Goal: Task Accomplishment & Management: Manage account settings

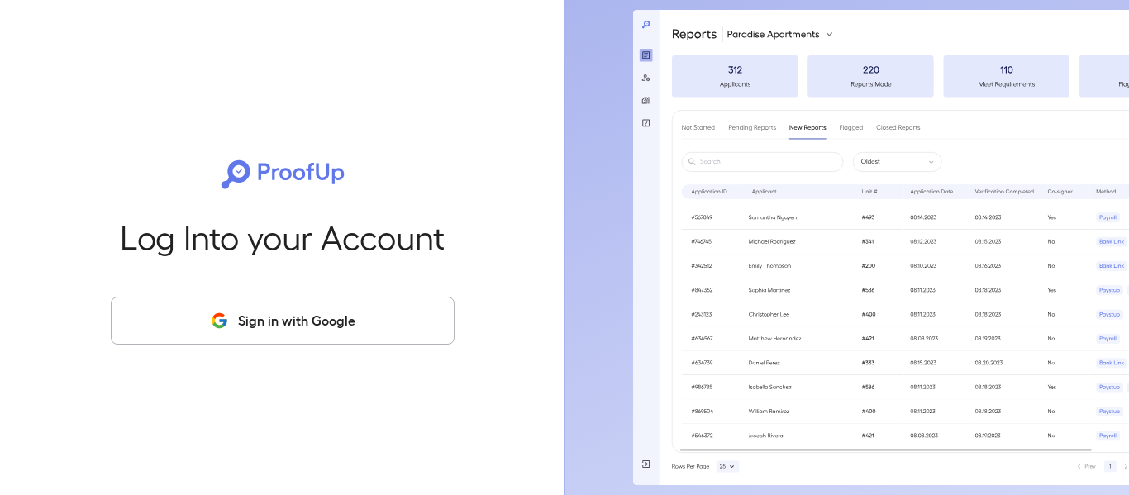
click at [323, 322] on button "Sign in with Google" at bounding box center [283, 321] width 344 height 48
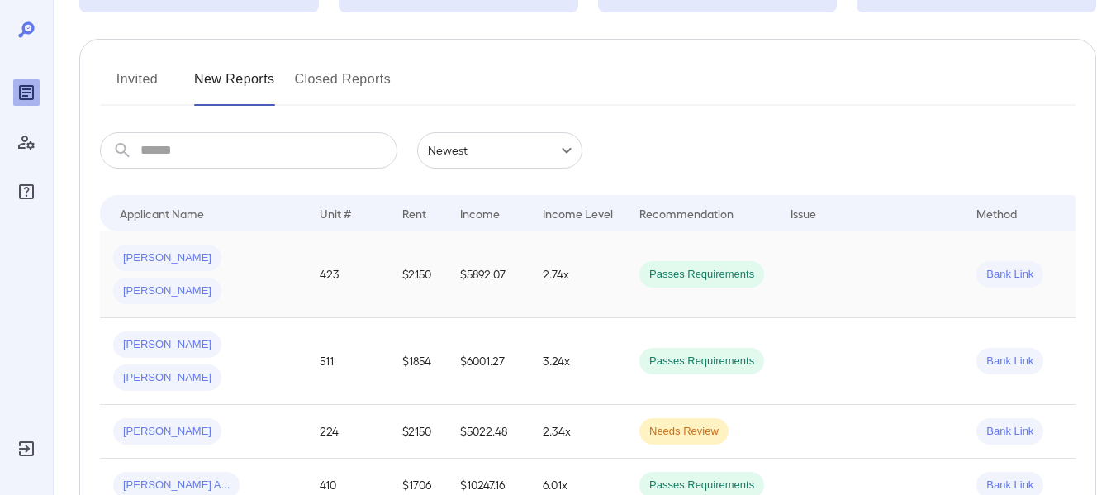
scroll to position [165, 0]
click at [156, 74] on button "Invited" at bounding box center [137, 87] width 74 height 40
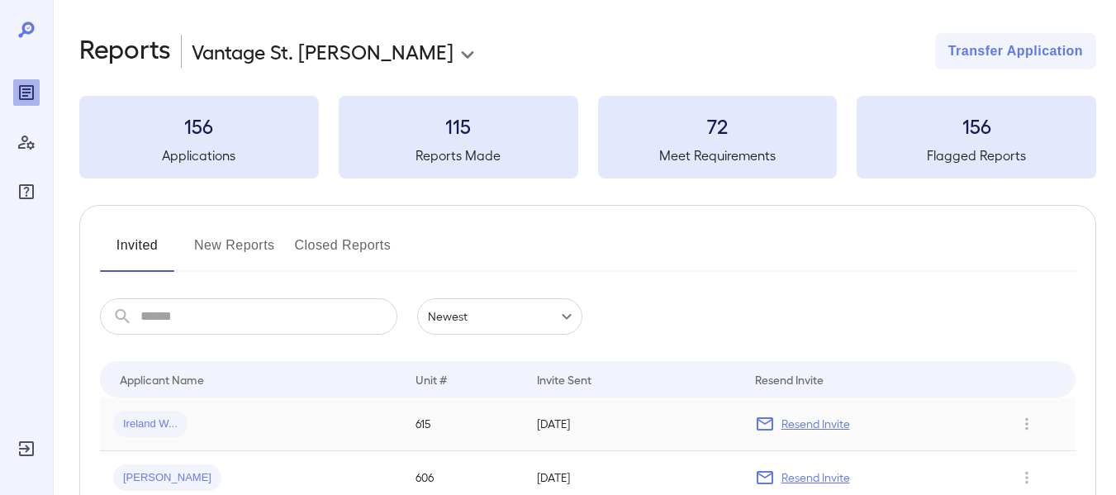
click at [813, 425] on p "Resend Invite" at bounding box center [816, 424] width 69 height 17
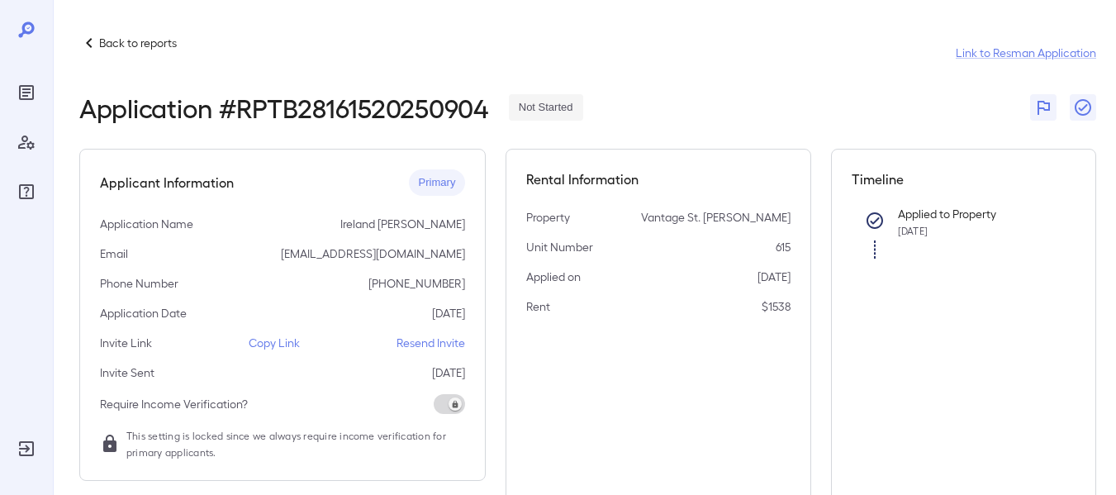
click at [257, 348] on p "Copy Link" at bounding box center [274, 343] width 51 height 17
click at [286, 343] on p "Copy Link" at bounding box center [274, 343] width 51 height 17
